Goal: Answer question/provide support: Share knowledge or assist other users

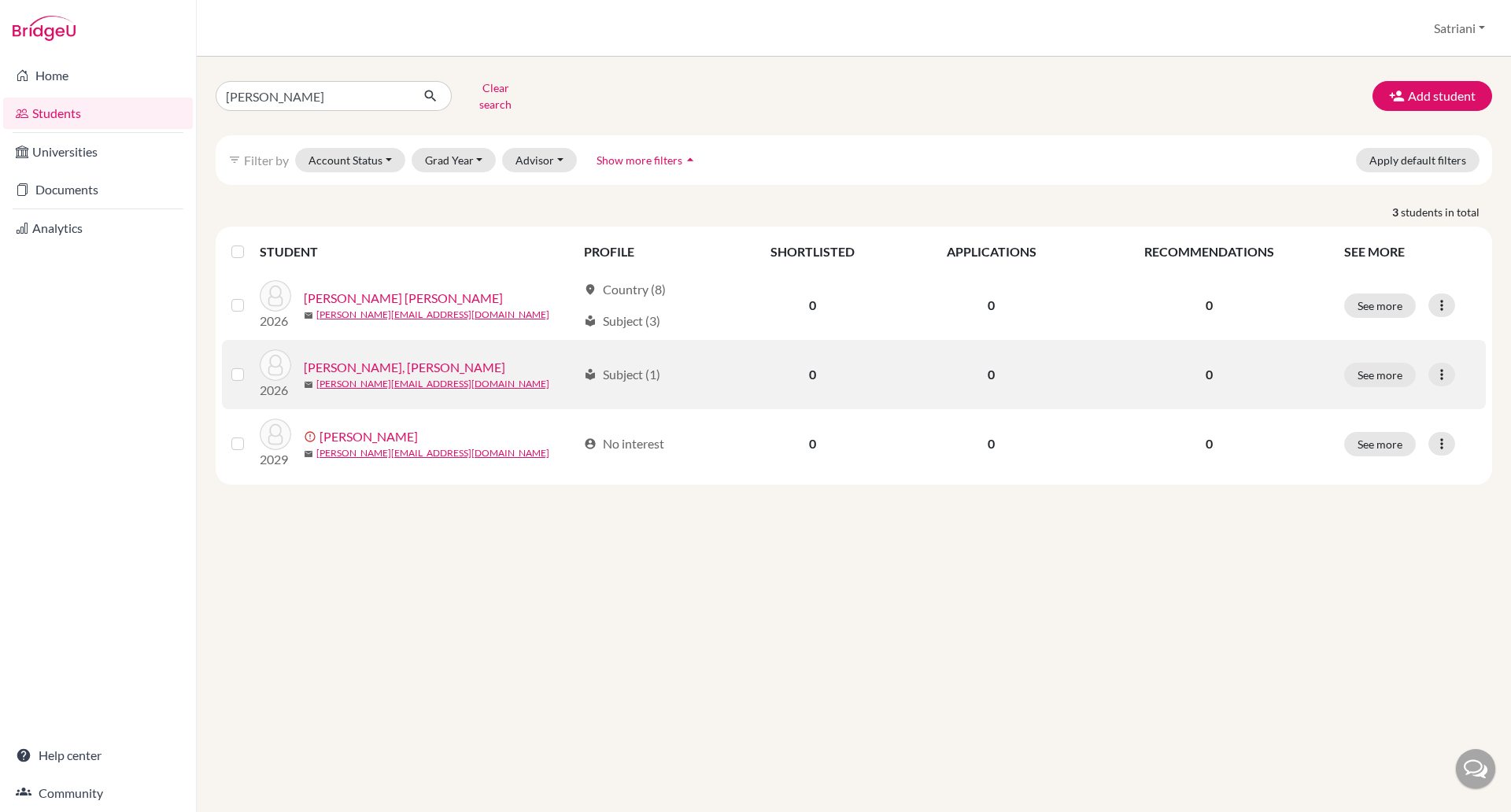
click at [432, 358] on link "[PERSON_NAME], [PERSON_NAME]" at bounding box center [404, 367] width 202 height 19
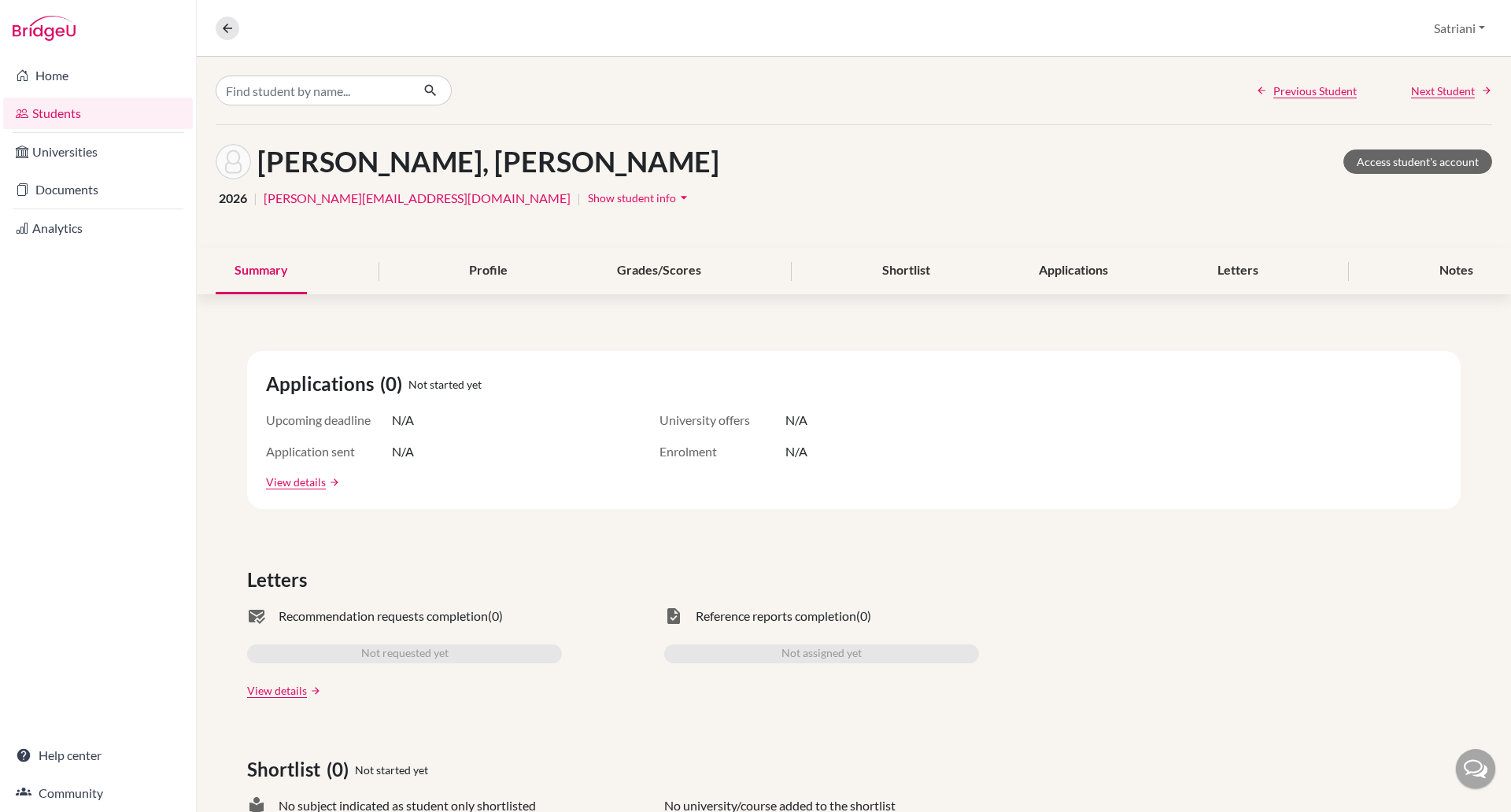
click at [1393, 137] on div "[PERSON_NAME], [PERSON_NAME] Access student's account 2026 | [PERSON_NAME][EMAI…" at bounding box center [853, 186] width 1314 height 122
click at [1387, 159] on link "Access student's account" at bounding box center [1417, 161] width 149 height 24
